Goal: Information Seeking & Learning: Understand process/instructions

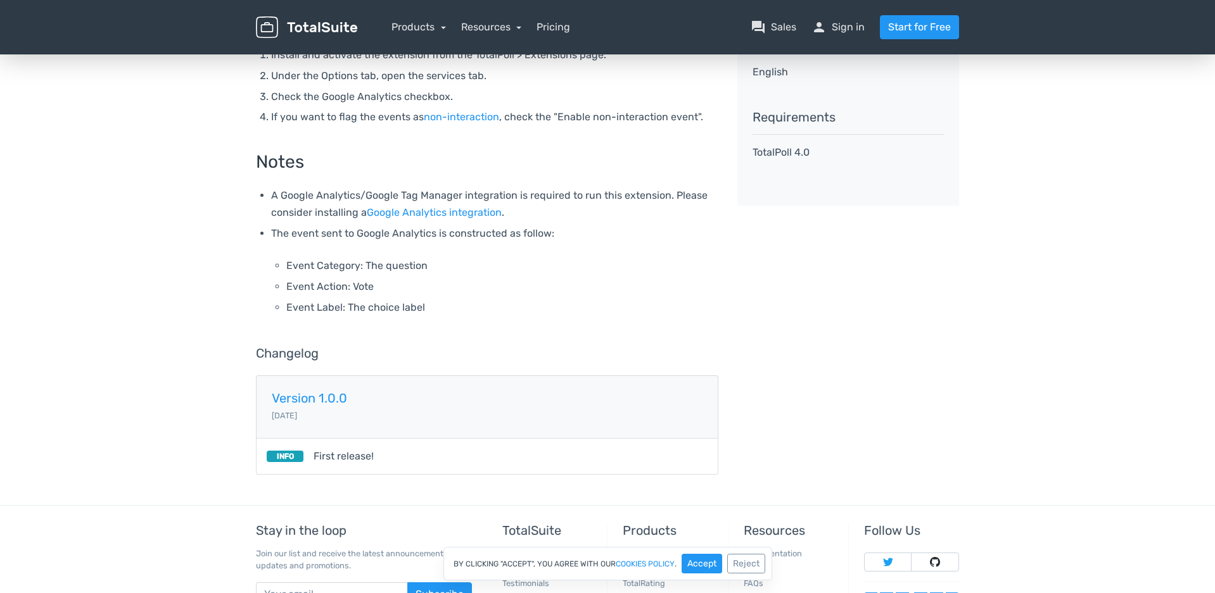
scroll to position [153, 0]
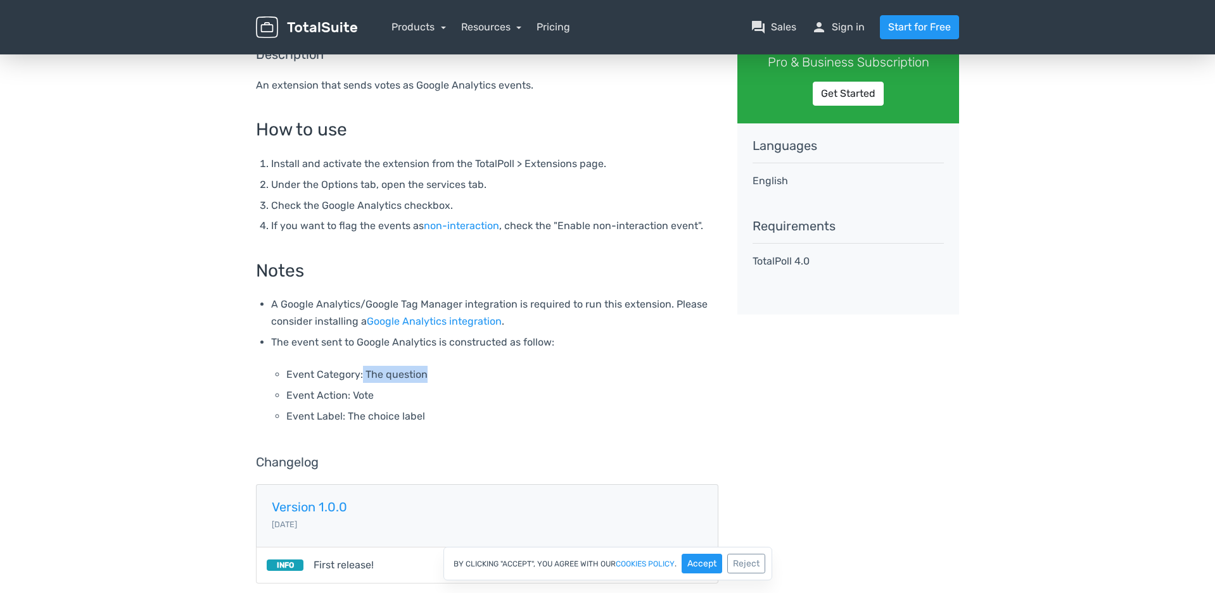
drag, startPoint x: 430, startPoint y: 376, endPoint x: 448, endPoint y: 381, distance: 18.9
click at [443, 380] on li "Event Category: The question" at bounding box center [502, 374] width 432 height 17
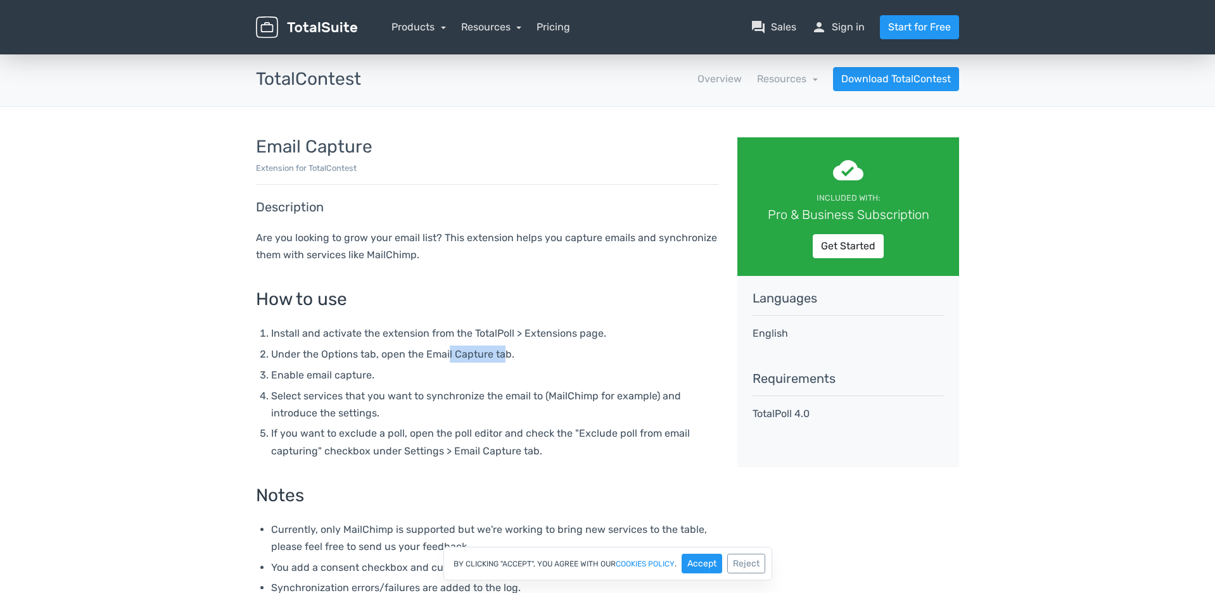
drag, startPoint x: 502, startPoint y: 357, endPoint x: 446, endPoint y: 355, distance: 56.4
click at [446, 355] on li "Under the Options tab, open the Email Capture tab." at bounding box center [494, 354] width 447 height 17
click at [580, 397] on li "Select services that you want to synchronize the email to (MailChimp for exampl…" at bounding box center [494, 405] width 447 height 34
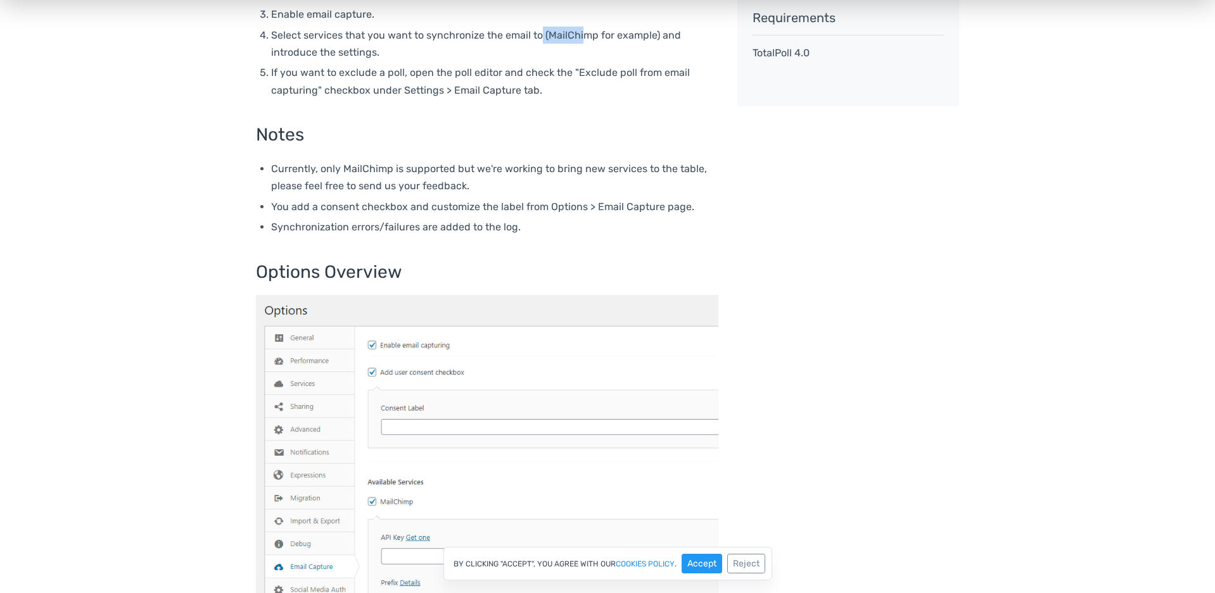
scroll to position [421, 0]
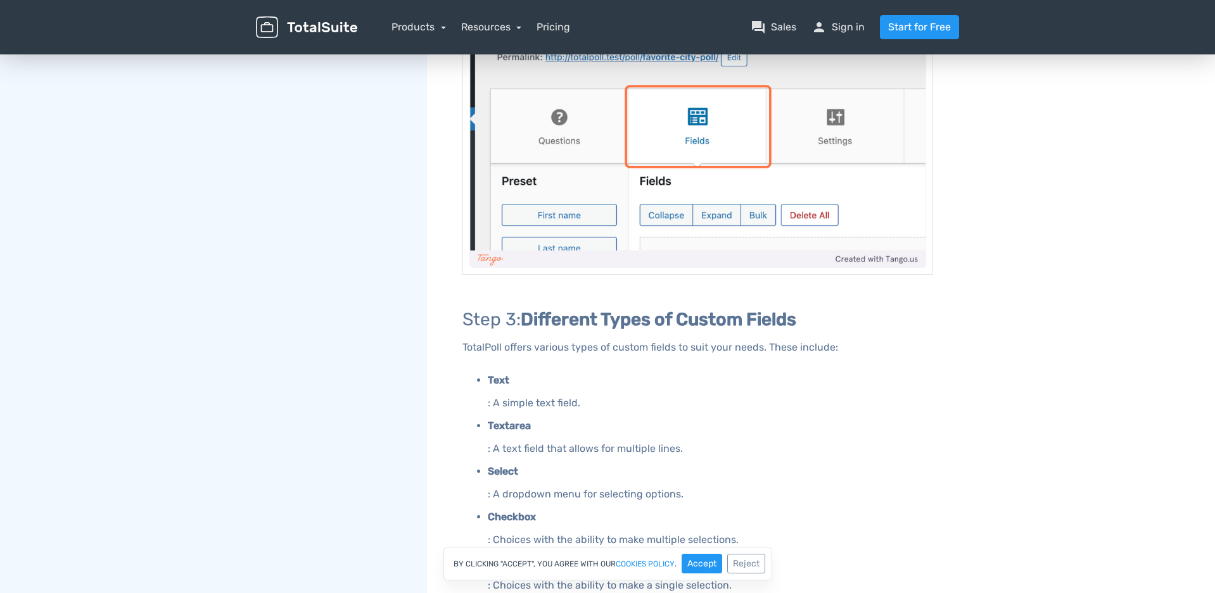
scroll to position [935, 0]
